Goal: Communication & Community: Ask a question

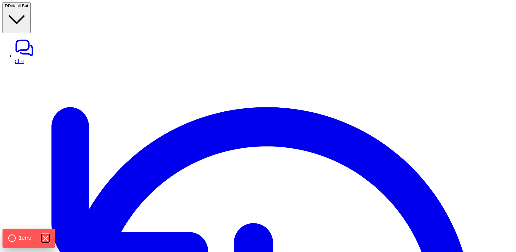
click at [47, 237] on icon "Hide Errors" at bounding box center [45, 238] width 8 height 8
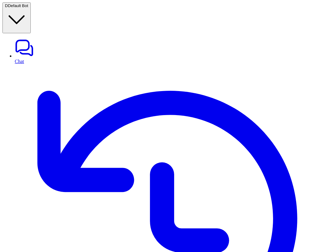
type textarea "**********"
